Goal: Check status: Check status

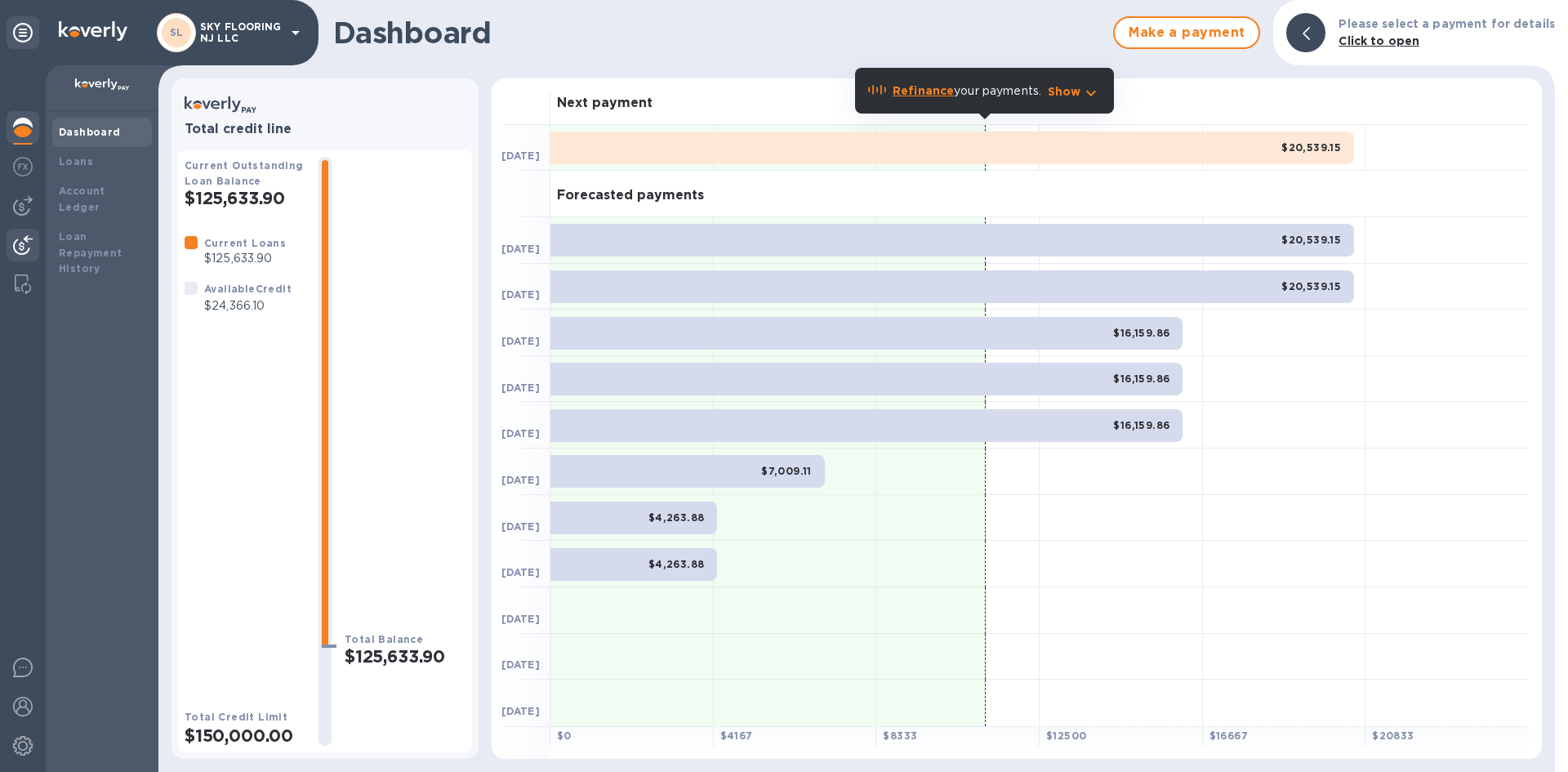
click at [29, 244] on img at bounding box center [23, 245] width 20 height 20
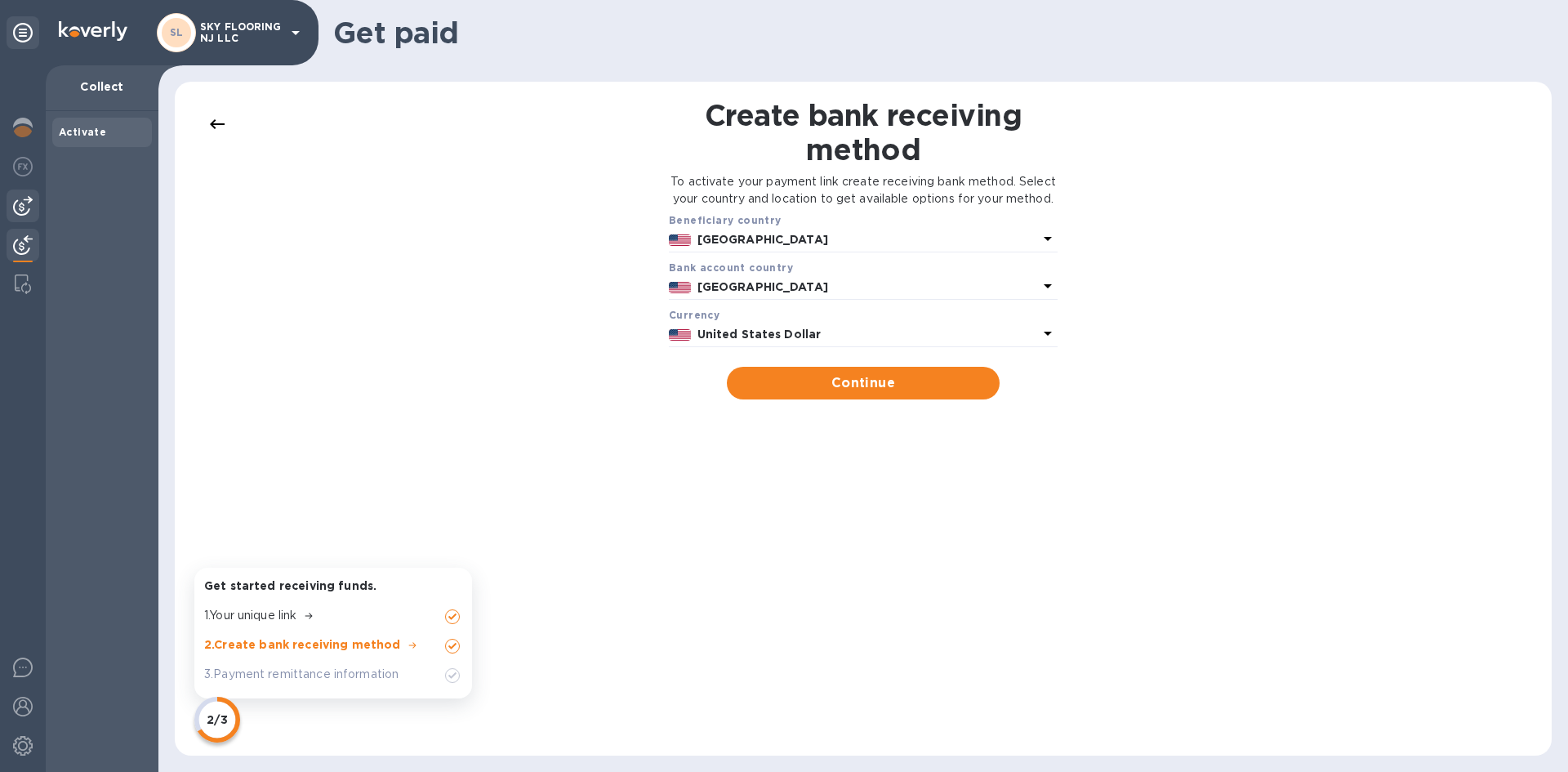
click at [17, 217] on div at bounding box center [23, 206] width 32 height 32
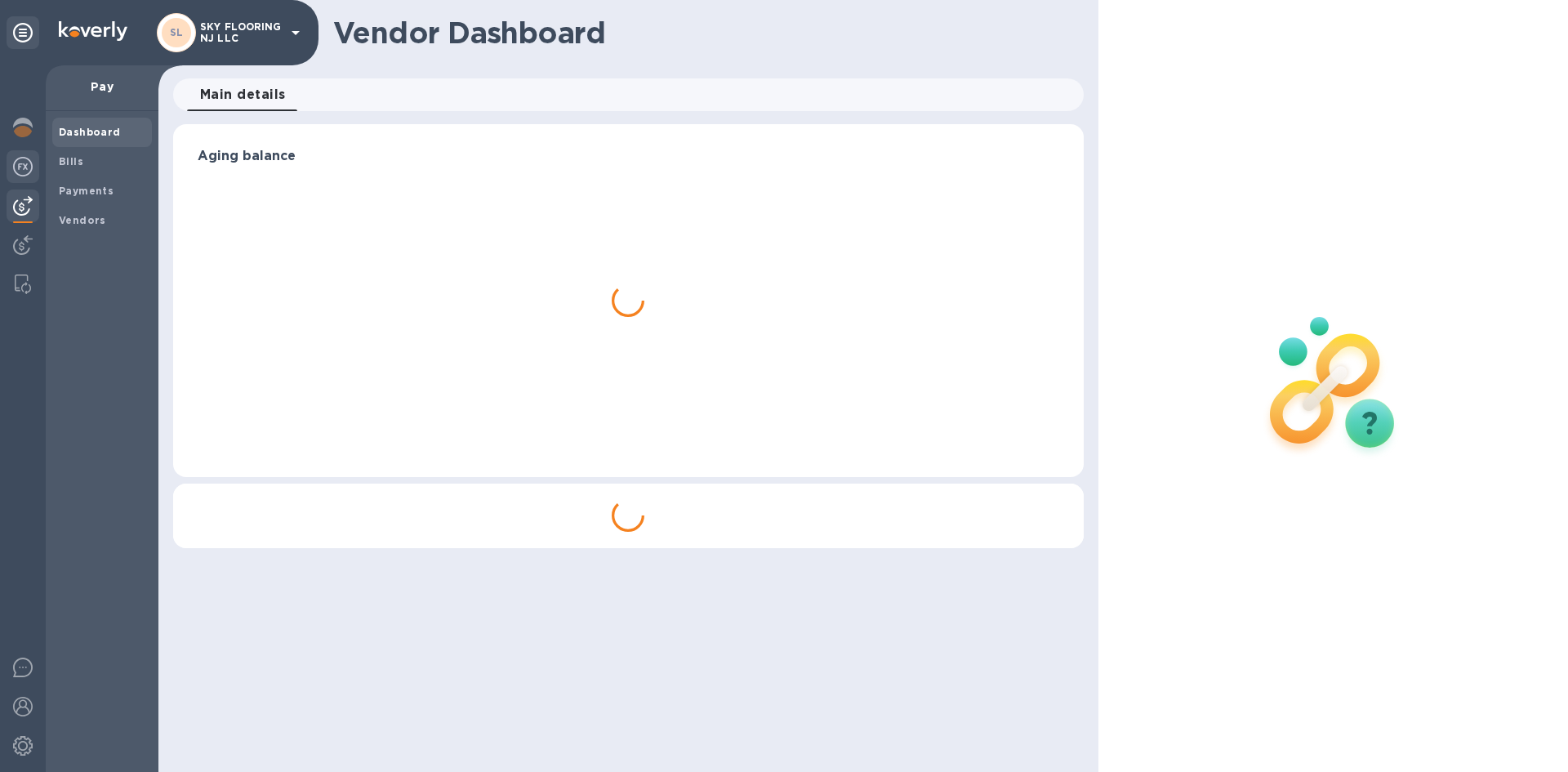
click at [24, 176] on div at bounding box center [23, 168] width 32 height 36
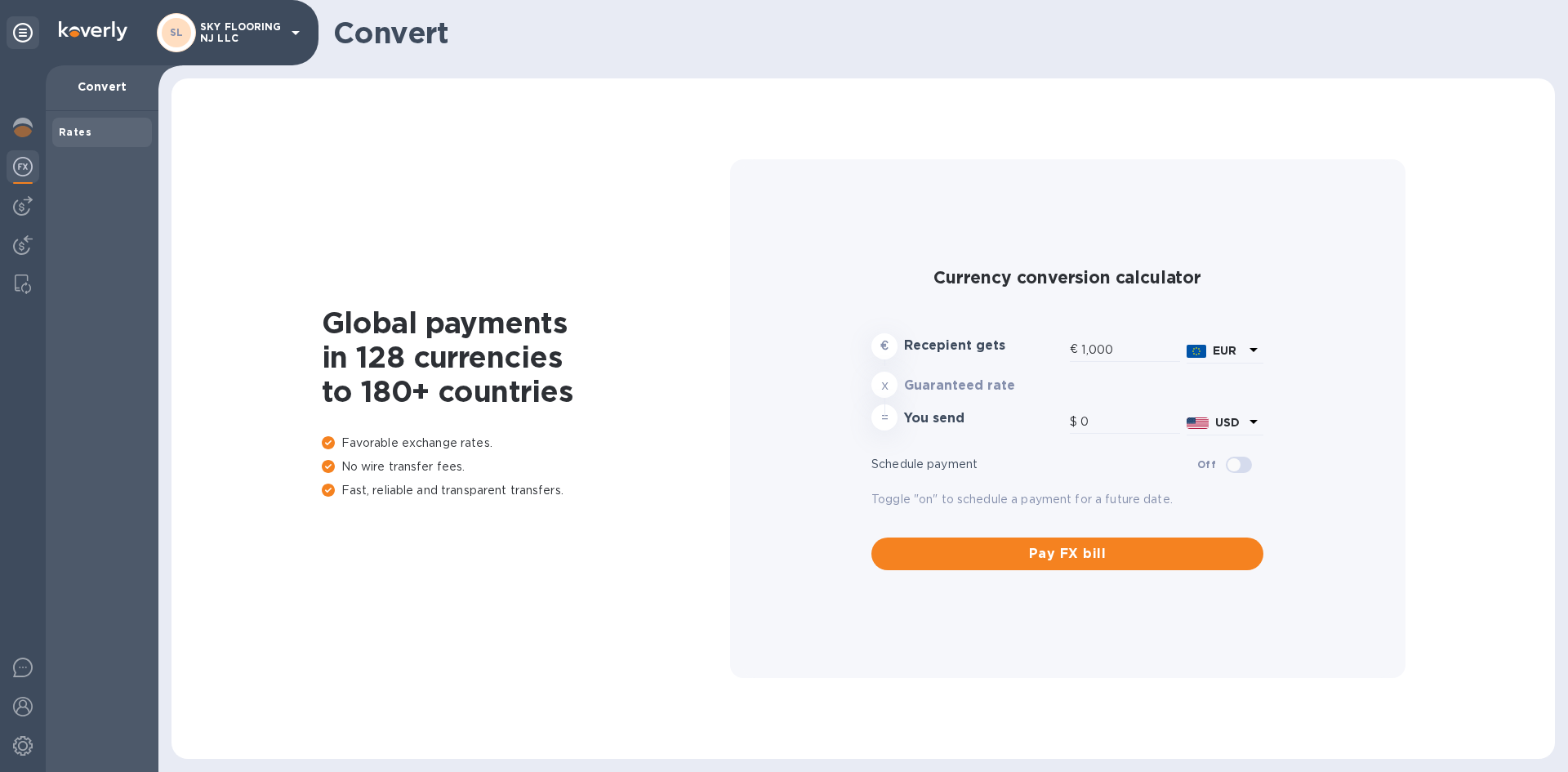
type input "1,181.19"
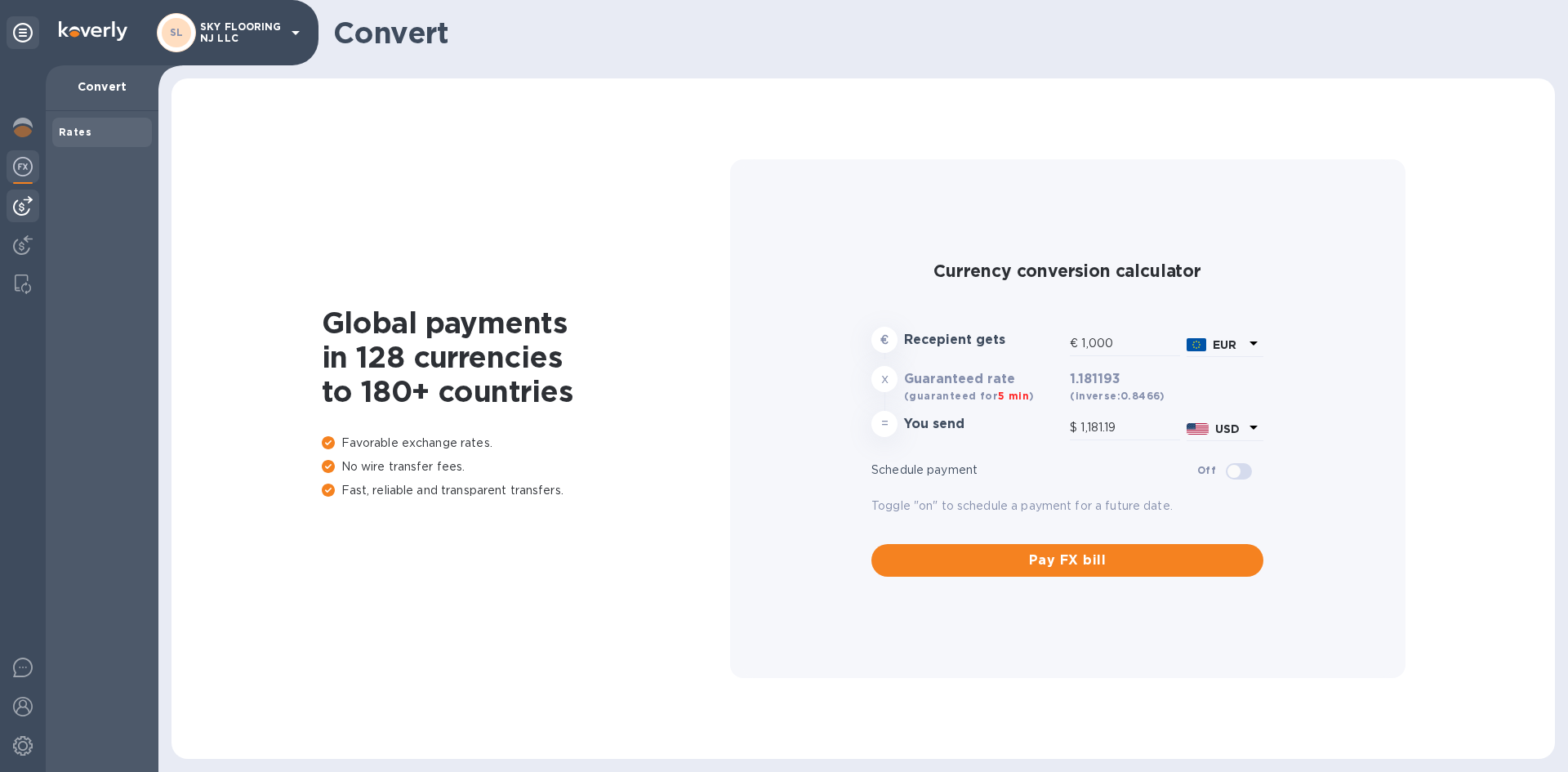
click at [28, 202] on img at bounding box center [23, 206] width 20 height 20
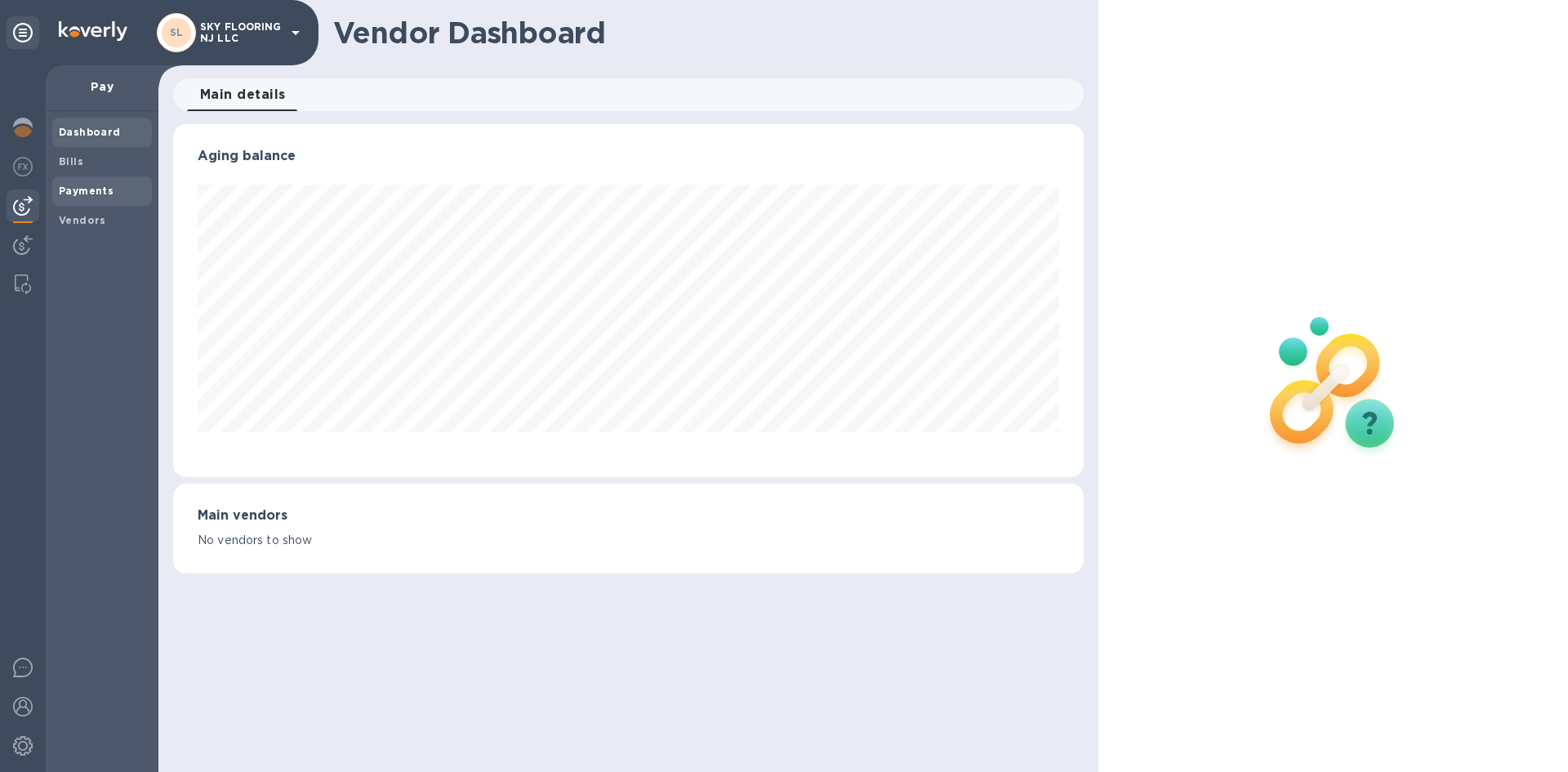
click at [65, 201] on div "Payments" at bounding box center [101, 191] width 99 height 30
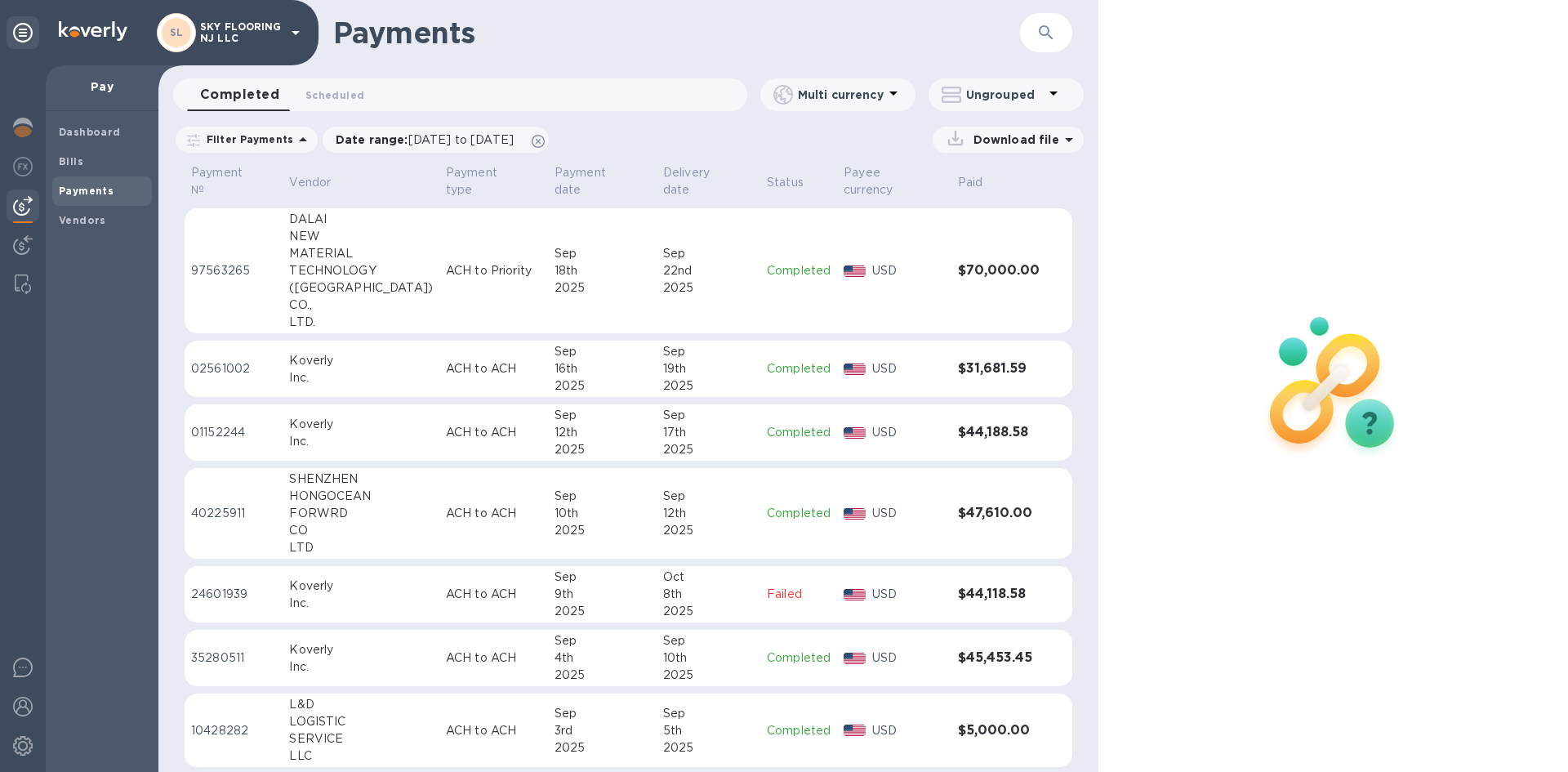
scroll to position [282, 0]
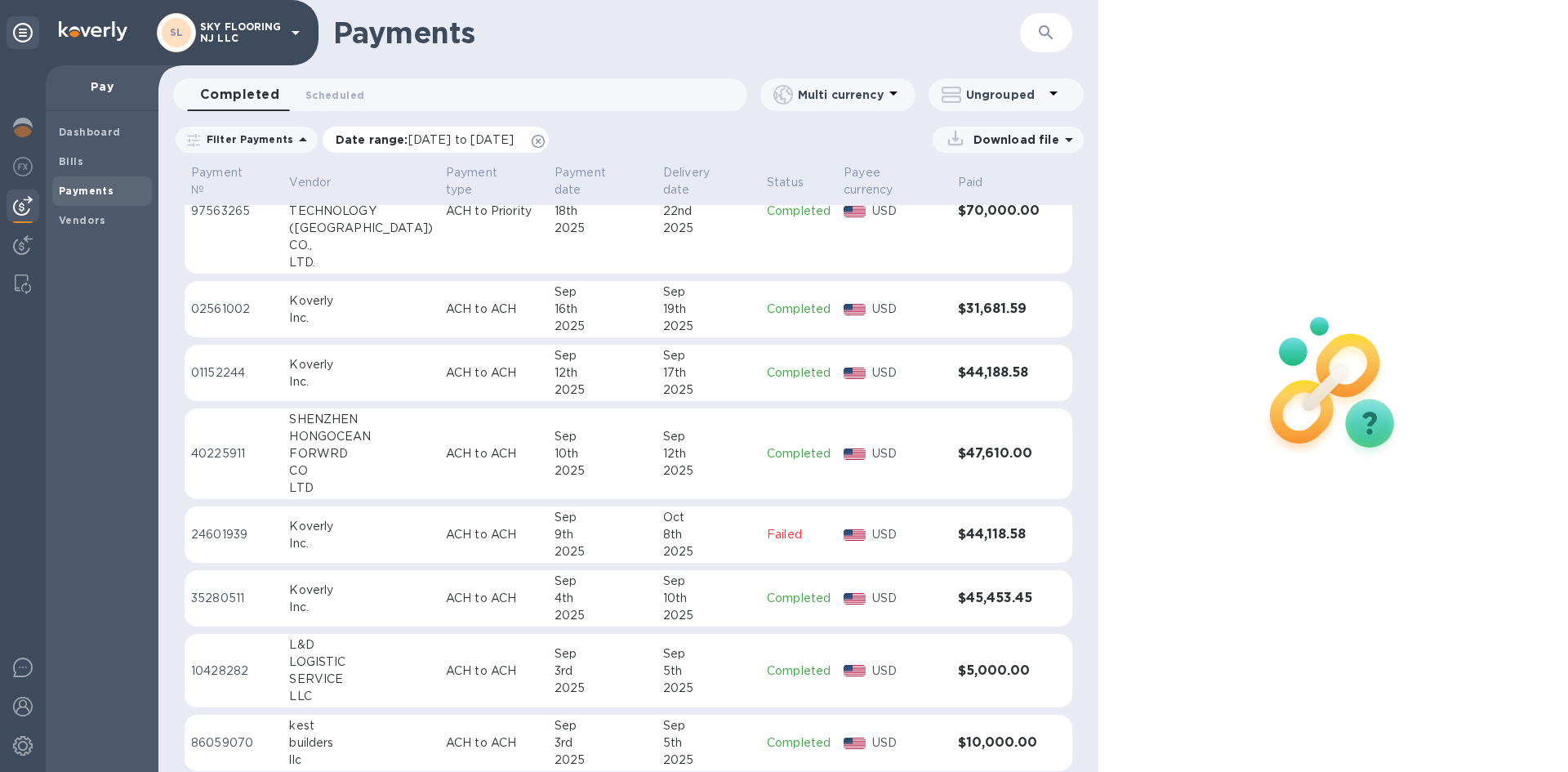
click at [446, 148] on p "Date range : [DATE] to [DATE]" at bounding box center [428, 140] width 186 height 17
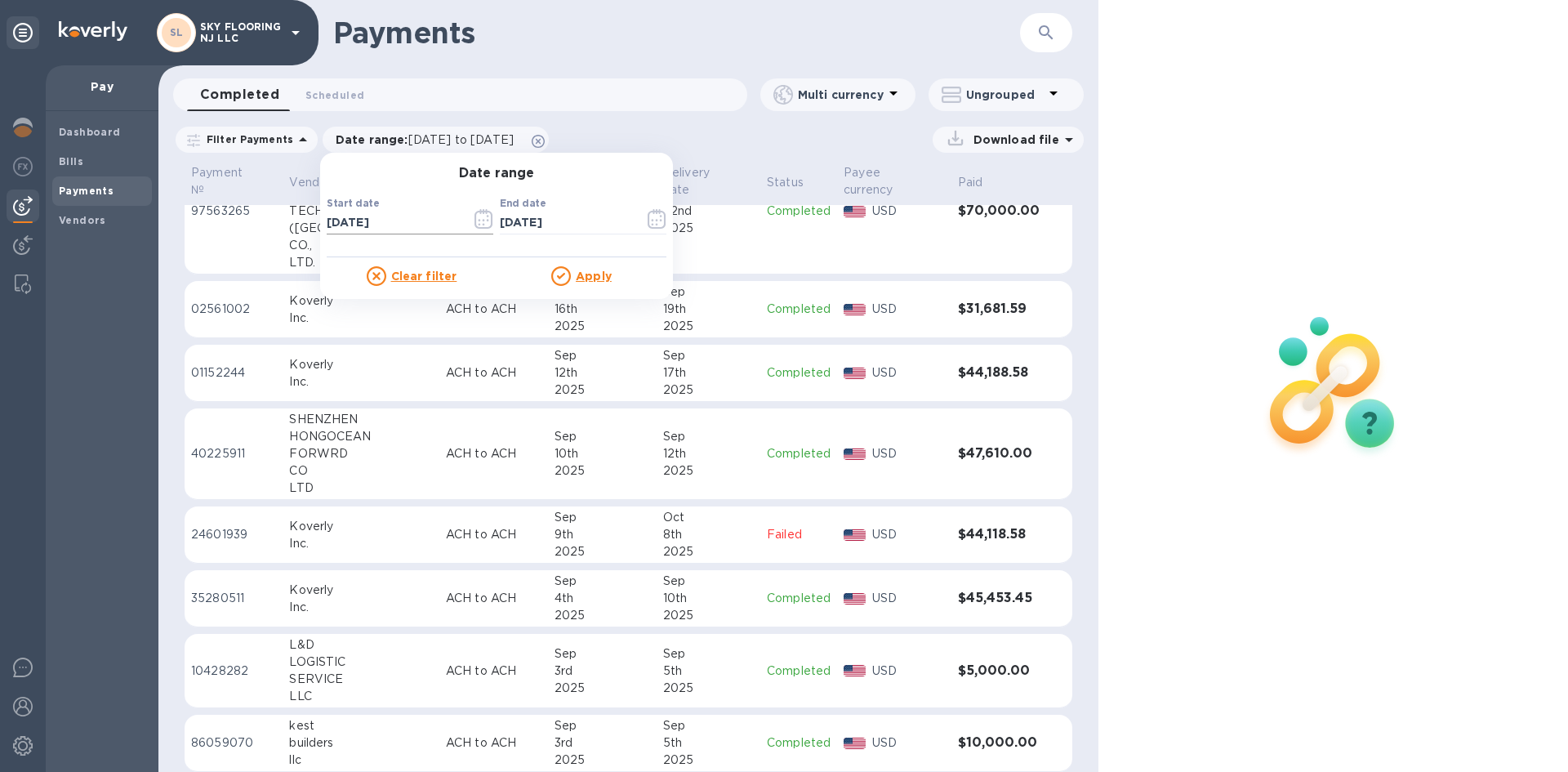
click at [477, 222] on icon "button" at bounding box center [484, 219] width 19 height 20
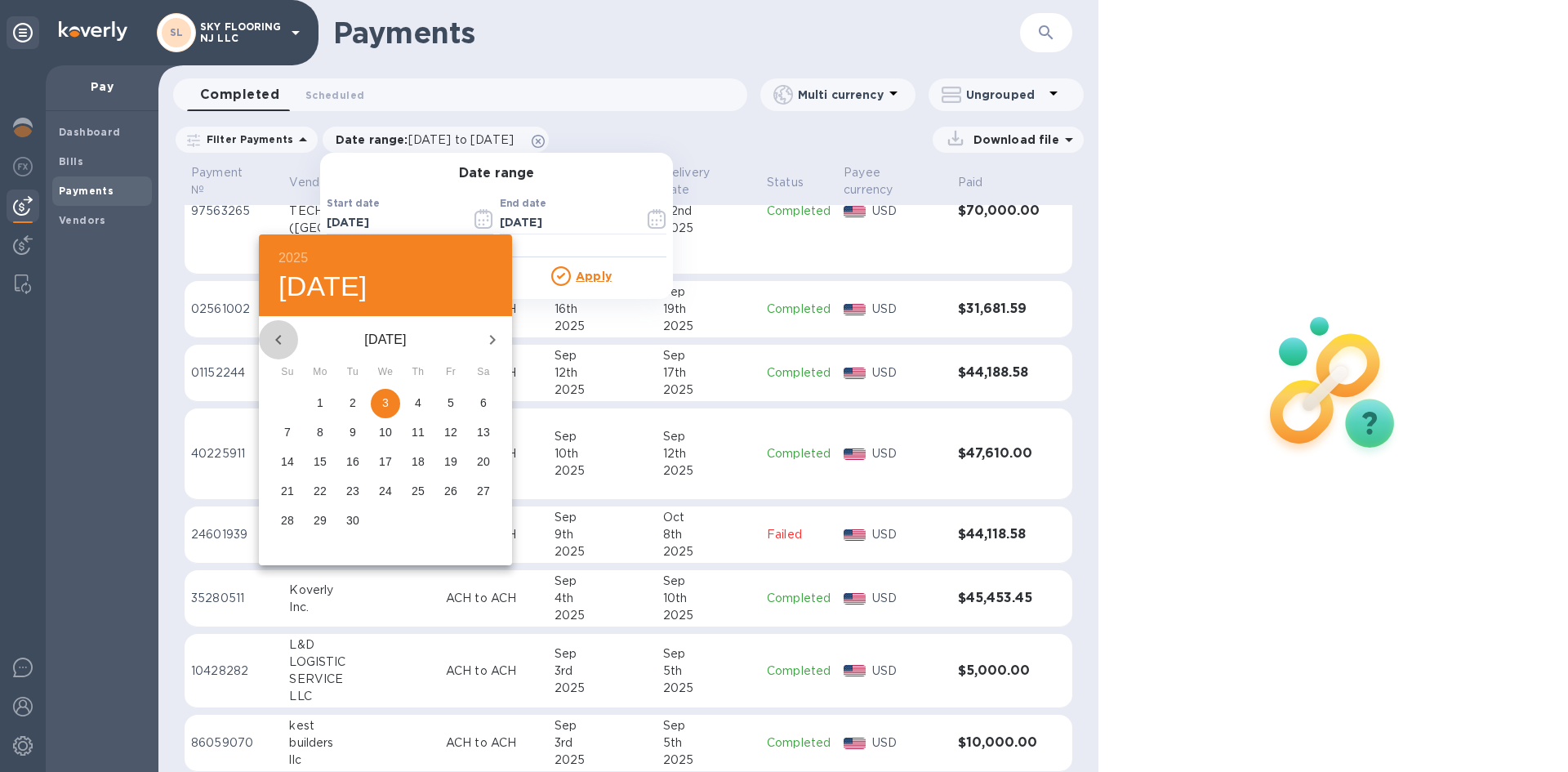
click at [283, 341] on icon "button" at bounding box center [278, 340] width 20 height 20
click at [325, 519] on p "26" at bounding box center [319, 520] width 13 height 17
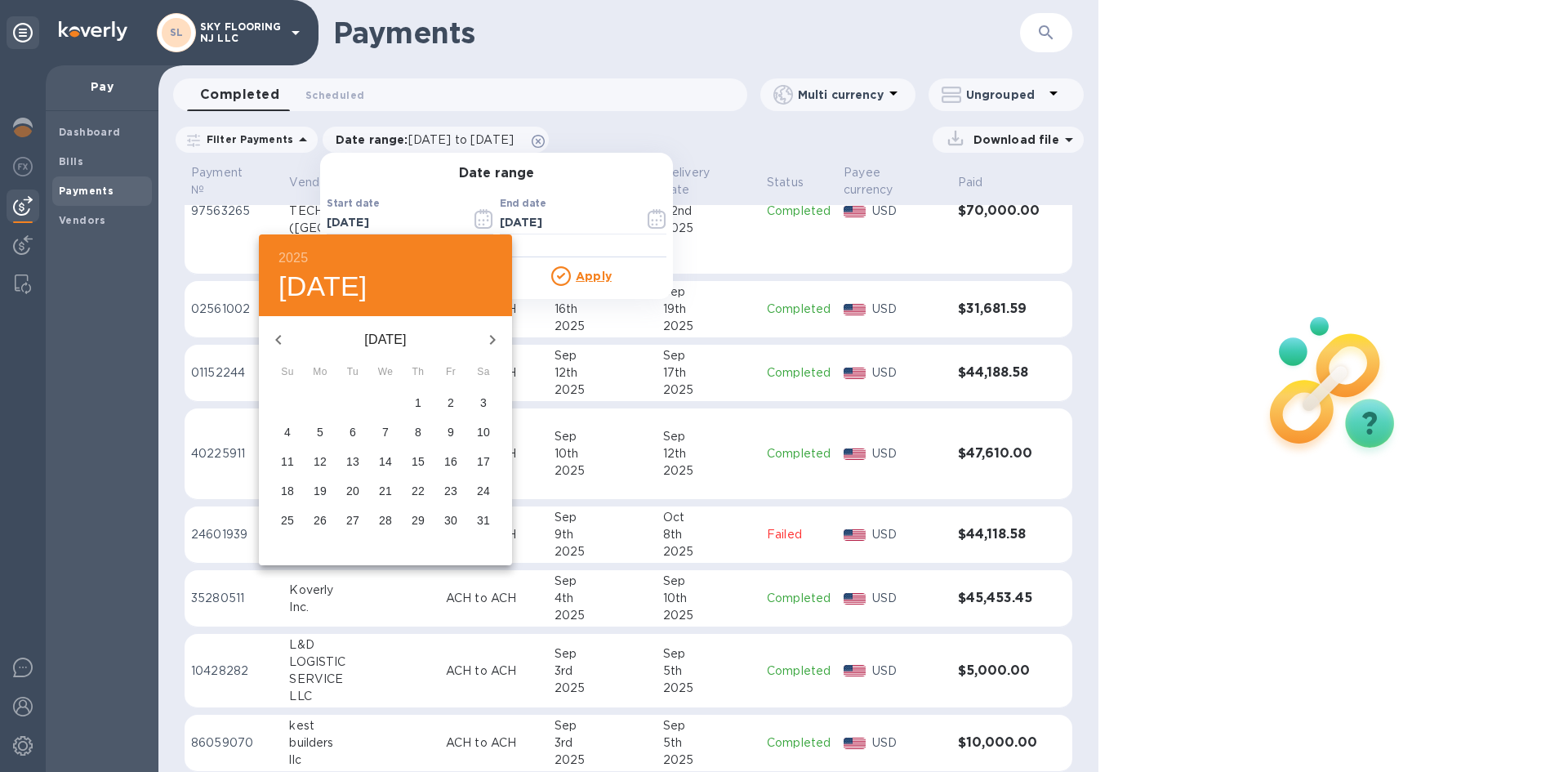
type input "[DATE]"
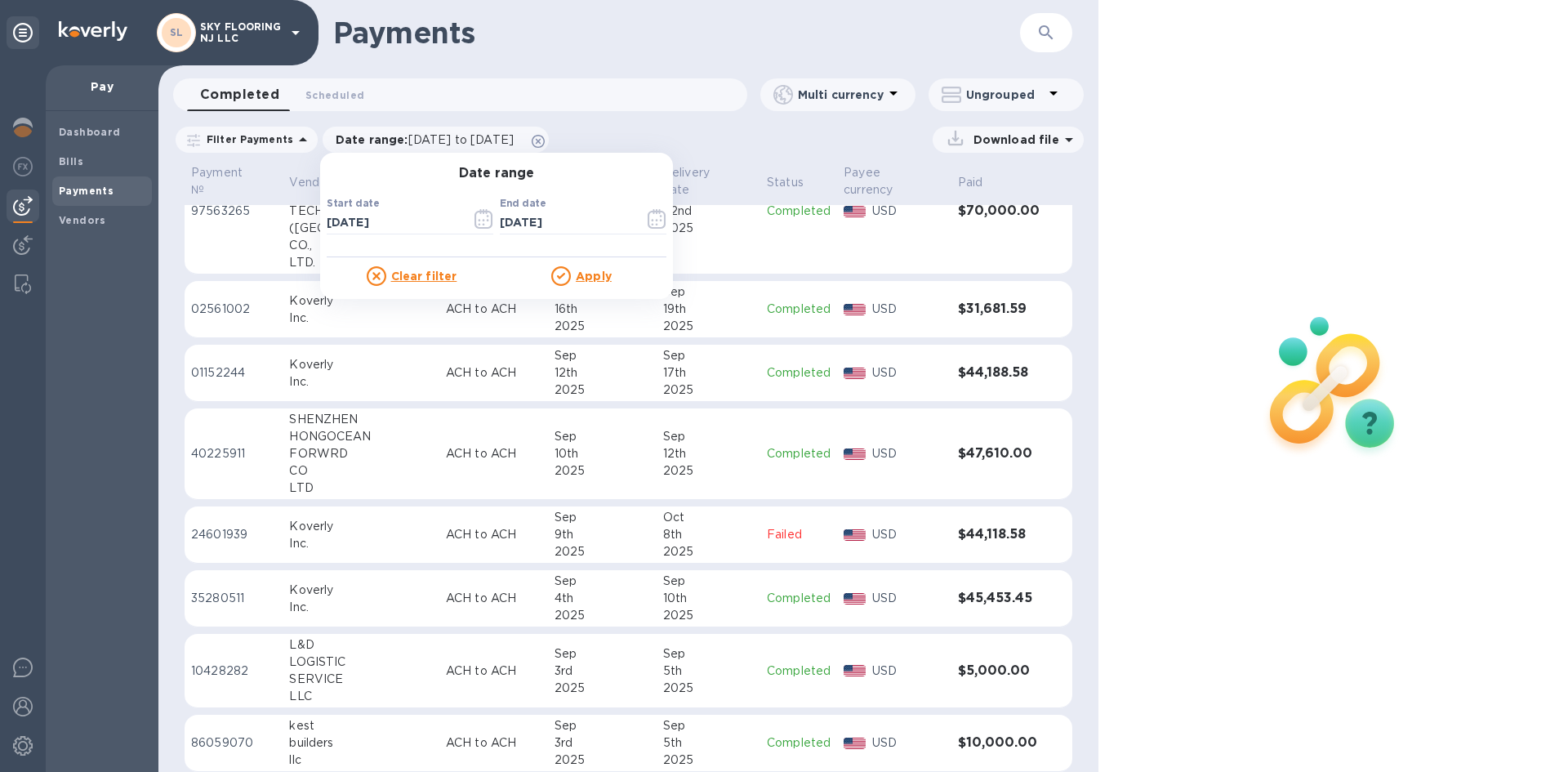
click at [582, 277] on u "Apply" at bounding box center [594, 275] width 36 height 13
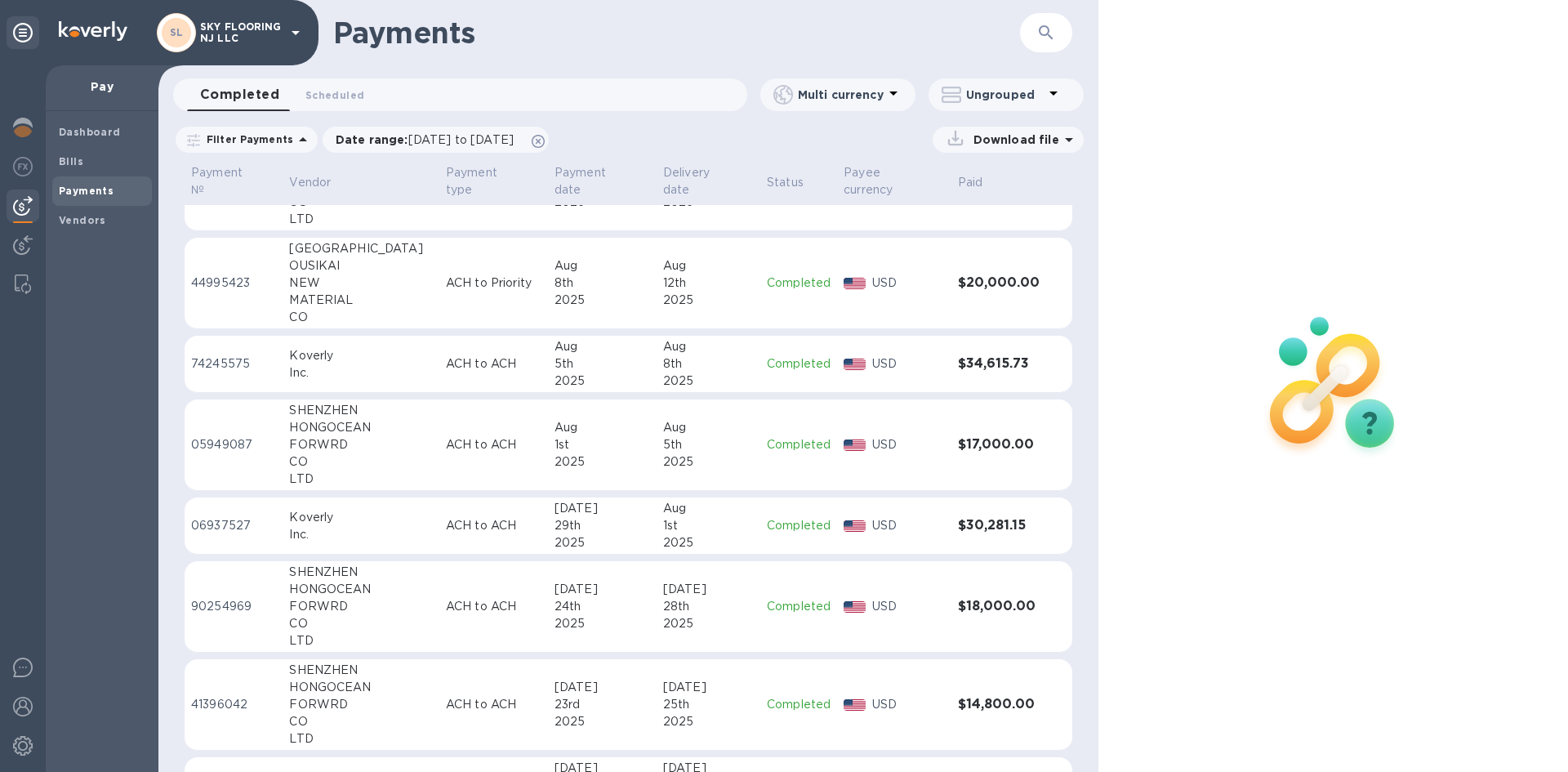
scroll to position [1388, 0]
